Goal: Book appointment/travel/reservation

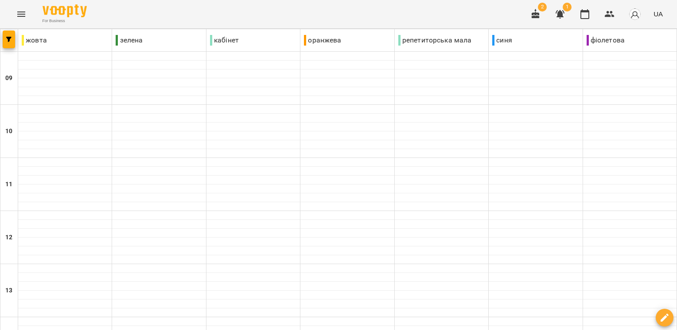
scroll to position [364, 0]
click at [538, 13] on icon "button" at bounding box center [535, 14] width 8 height 10
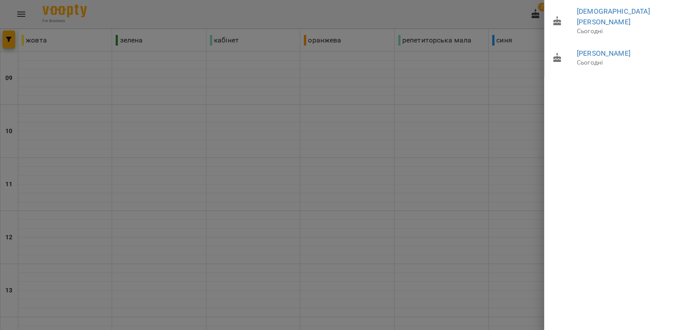
click at [503, 124] on div at bounding box center [338, 165] width 677 height 330
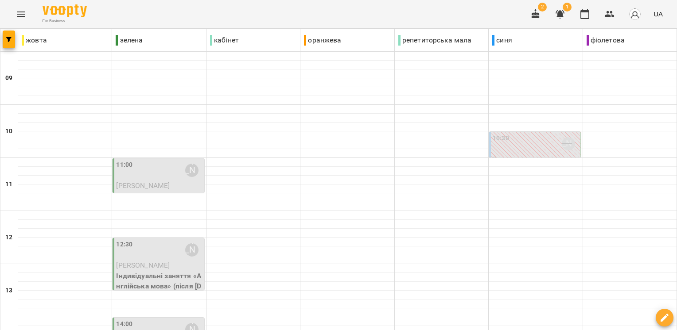
scroll to position [96, 0]
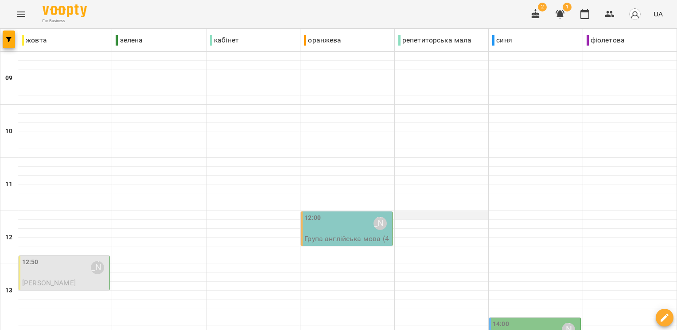
scroll to position [138, 0]
click at [89, 258] on div "[PERSON_NAME]" at bounding box center [97, 268] width 20 height 20
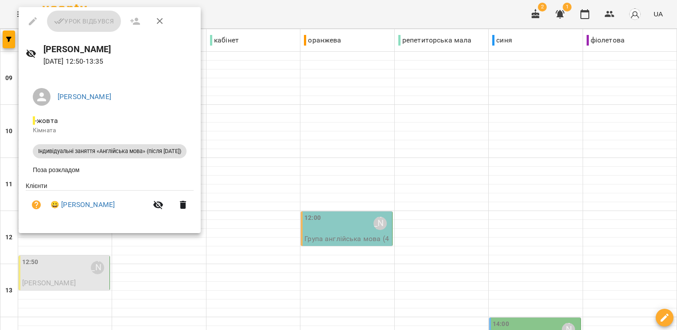
click at [247, 151] on div at bounding box center [338, 165] width 677 height 330
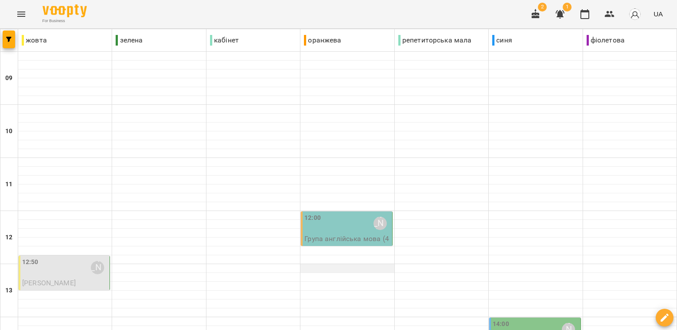
scroll to position [67, 0]
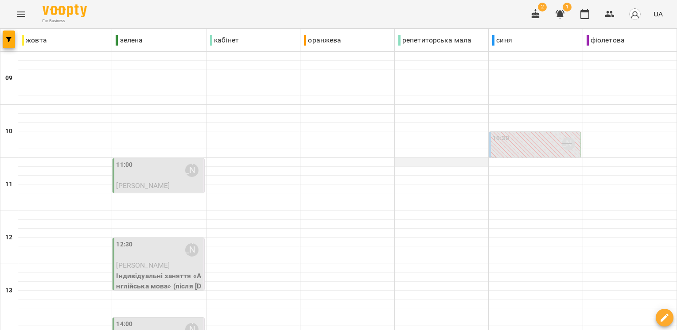
scroll to position [288, 0]
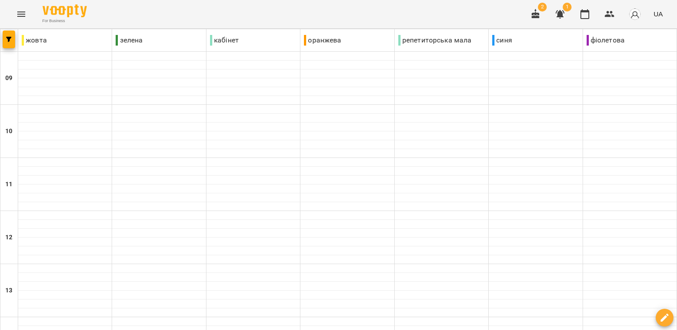
scroll to position [364, 0]
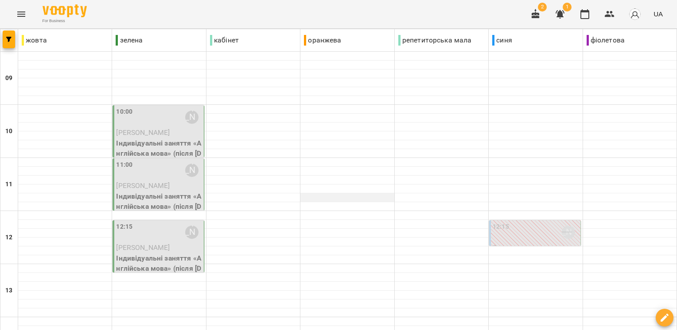
scroll to position [4, 0]
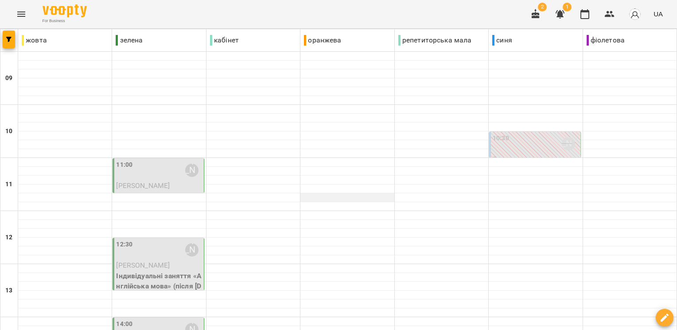
scroll to position [85, 0]
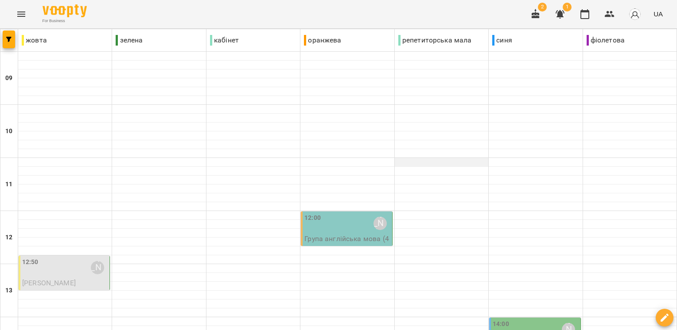
scroll to position [0, 0]
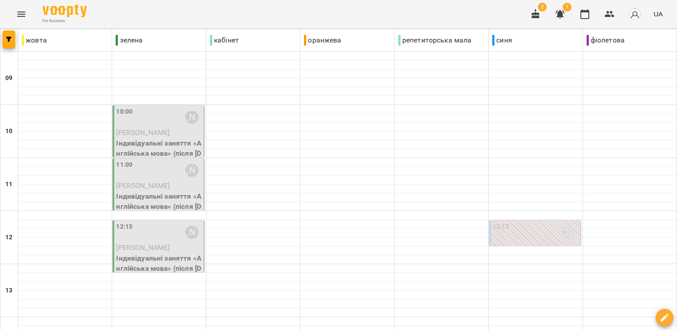
scroll to position [51, 0]
